Goal: Download file/media

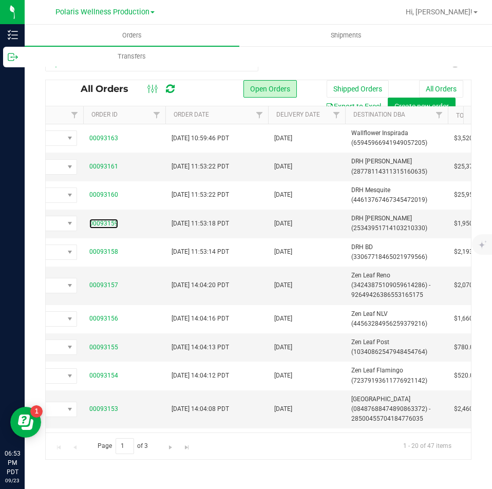
scroll to position [0, 136]
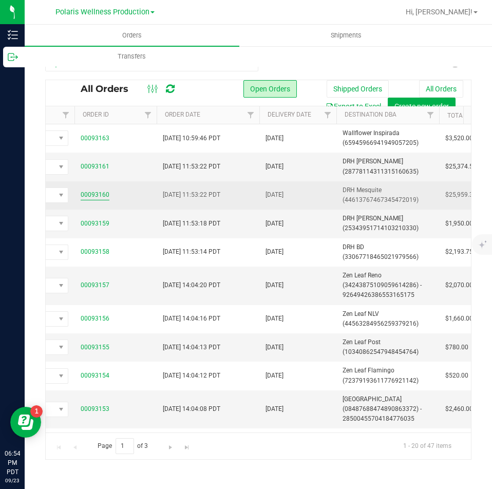
click at [107, 190] on link "00093160" at bounding box center [95, 195] width 29 height 10
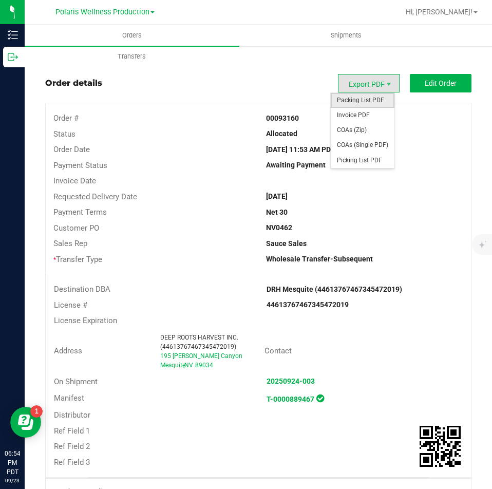
click at [365, 98] on span "Packing List PDF" at bounding box center [363, 100] width 64 height 15
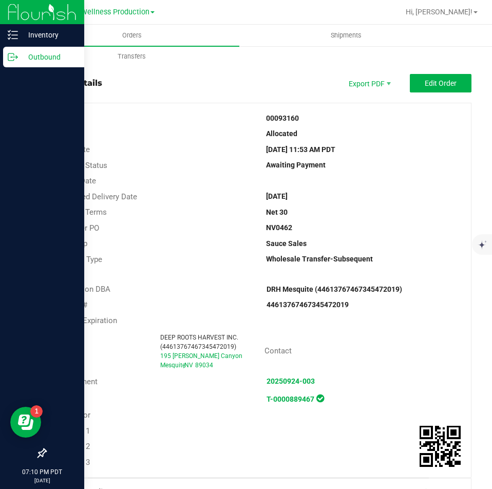
click at [14, 56] on icon at bounding box center [13, 57] width 10 height 10
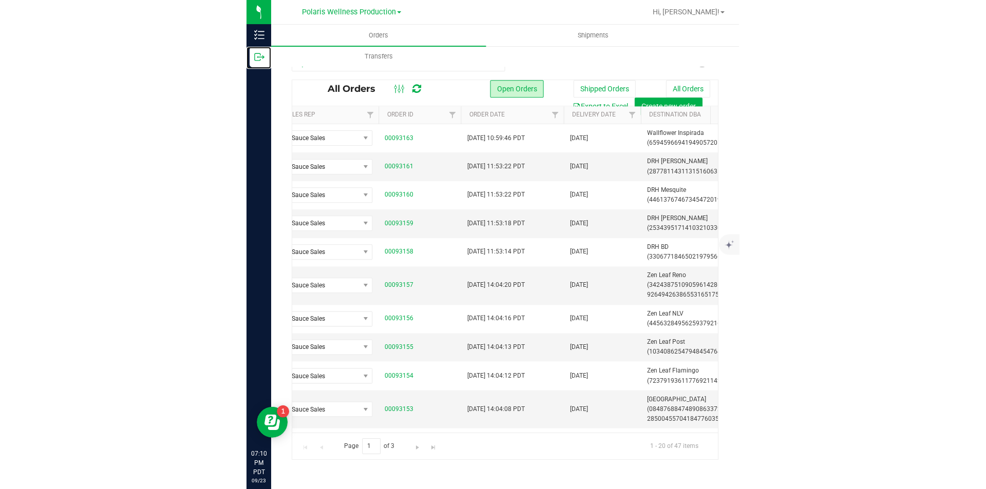
scroll to position [0, 89]
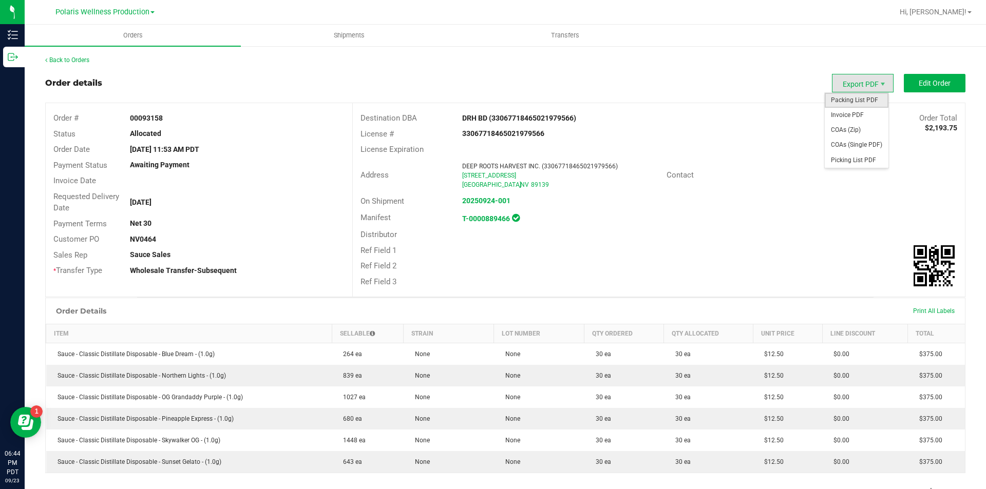
click at [848, 100] on span "Packing List PDF" at bounding box center [857, 100] width 64 height 15
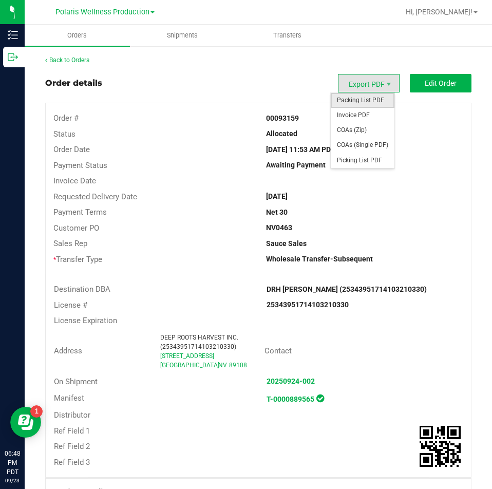
click at [371, 97] on span "Packing List PDF" at bounding box center [363, 100] width 64 height 15
click at [375, 94] on span "Packing List PDF" at bounding box center [363, 100] width 64 height 15
